Goal: Transaction & Acquisition: Purchase product/service

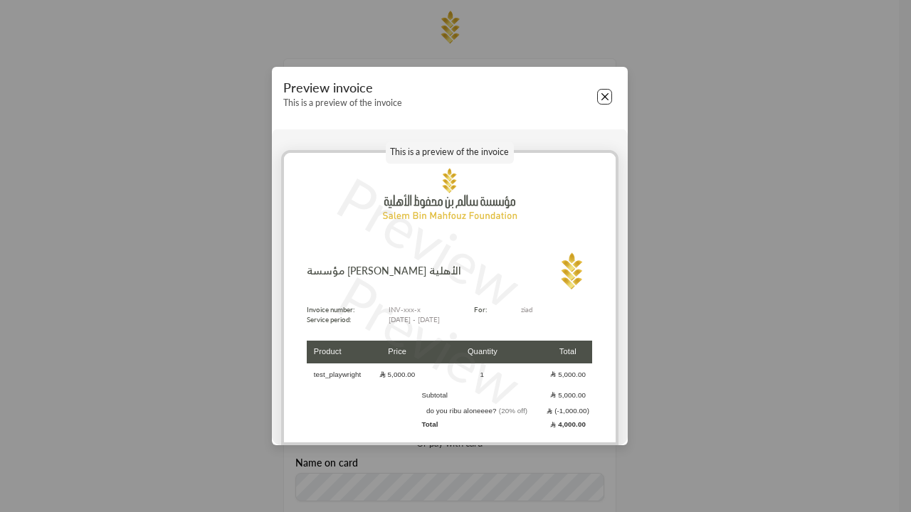
click at [604, 97] on button "Close" at bounding box center [605, 97] width 16 height 16
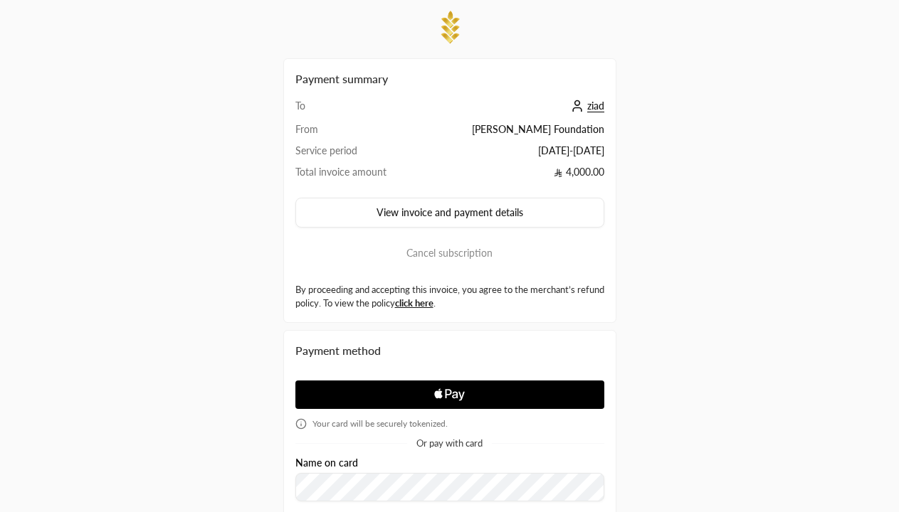
scroll to position [243, 0]
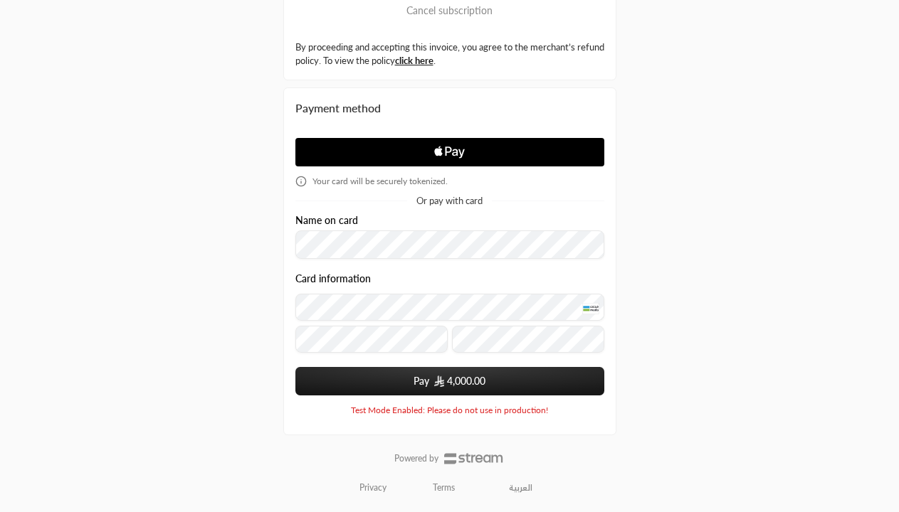
click at [449, 381] on span "4,000.00" at bounding box center [466, 381] width 38 height 14
